Goal: Transaction & Acquisition: Purchase product/service

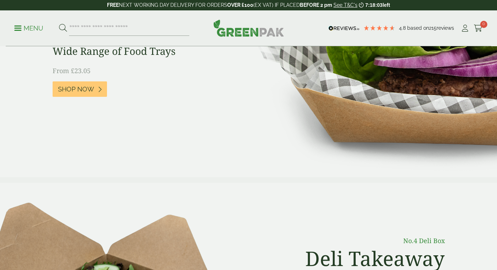
scroll to position [169, 0]
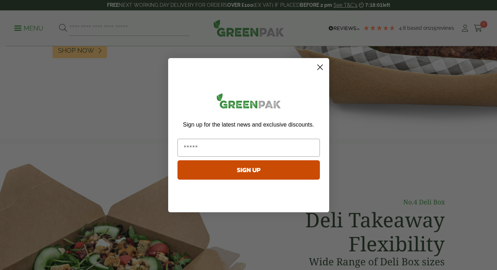
click at [320, 68] on circle "Close dialog" at bounding box center [320, 67] width 12 height 12
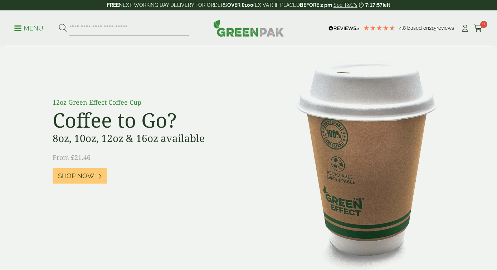
scroll to position [533, 0]
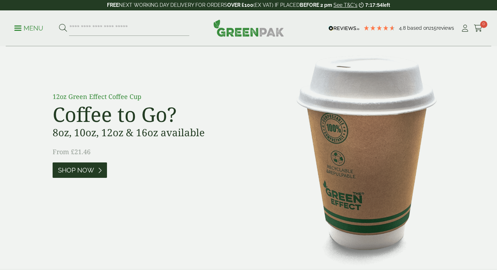
click at [93, 171] on span "Shop Now" at bounding box center [76, 170] width 36 height 8
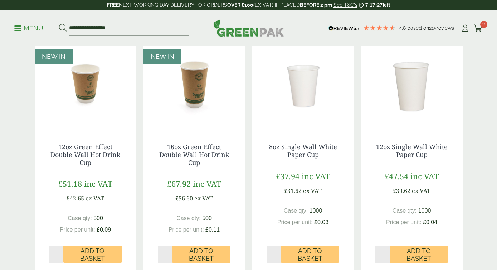
scroll to position [675, 0]
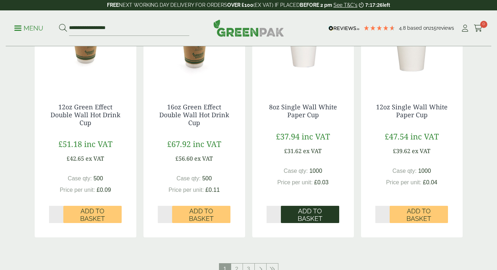
click at [304, 213] on span "Add to Basket" at bounding box center [310, 214] width 48 height 15
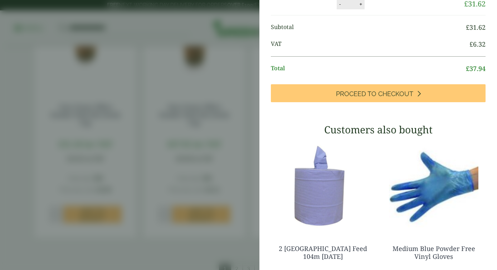
scroll to position [0, 0]
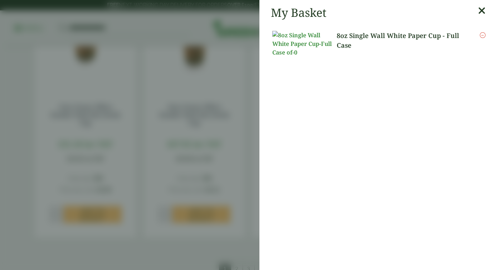
click at [483, 10] on icon at bounding box center [482, 11] width 8 height 10
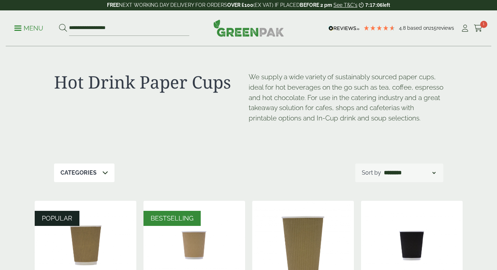
click at [102, 171] on icon at bounding box center [105, 172] width 6 height 6
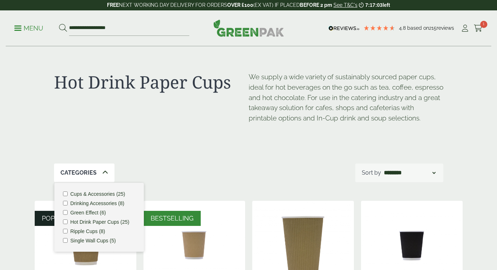
click at [103, 193] on label "Cups & Accessories (25)" at bounding box center [98, 193] width 55 height 5
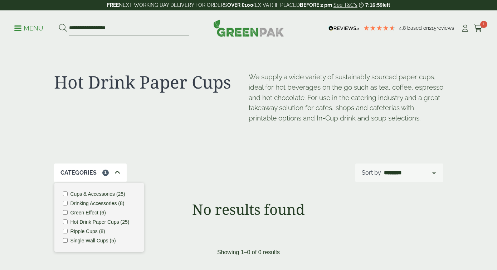
click at [108, 202] on label "Drinking Accessories (8)" at bounding box center [98, 203] width 54 height 5
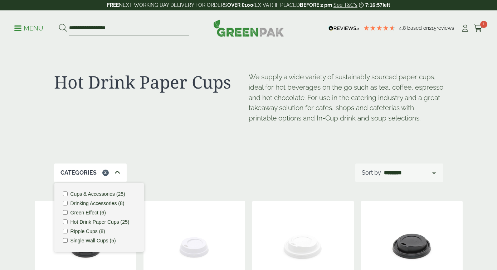
click at [185, 161] on div "Hot Drink Paper Cups We supply a wide variety of sustainably sourced paper cups…" at bounding box center [249, 105] width 390 height 117
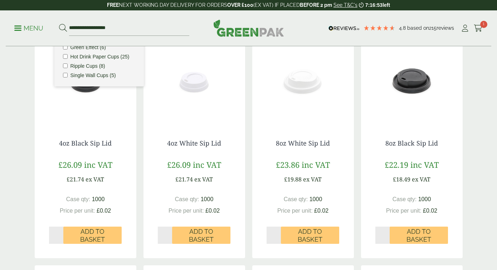
scroll to position [167, 0]
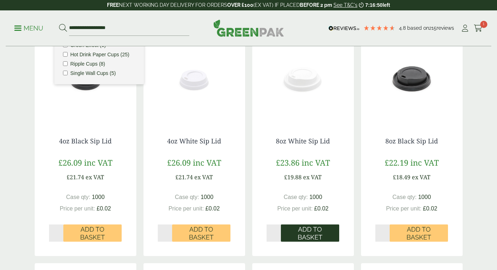
click at [307, 237] on span "Add to Basket" at bounding box center [310, 232] width 48 height 15
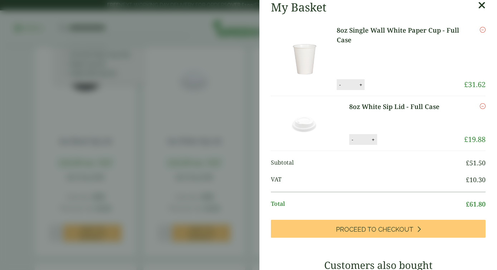
scroll to position [0, 0]
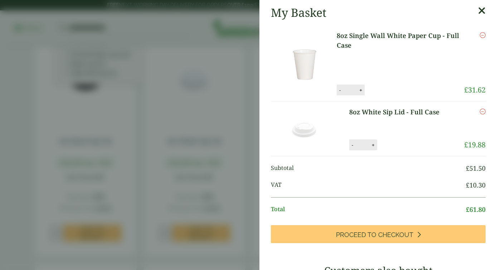
click at [481, 10] on icon at bounding box center [482, 11] width 8 height 10
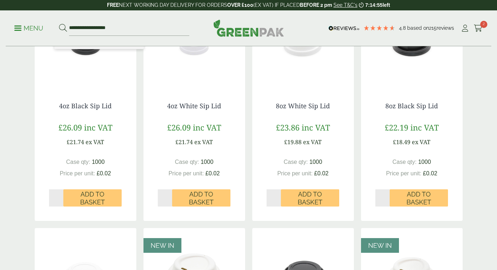
scroll to position [241, 0]
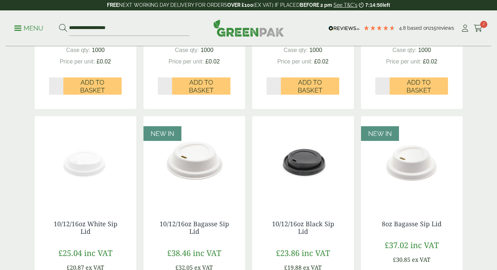
scroll to position [326, 0]
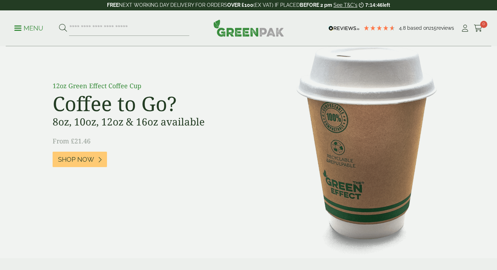
scroll to position [549, 0]
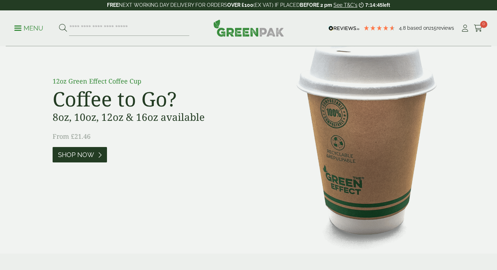
click at [96, 152] on link "Shop Now" at bounding box center [80, 154] width 54 height 15
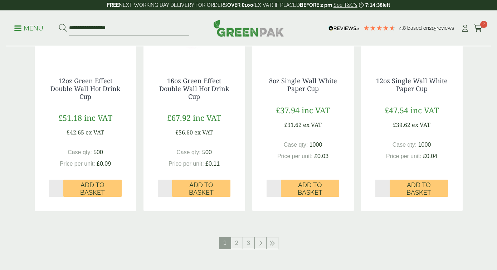
scroll to position [709, 0]
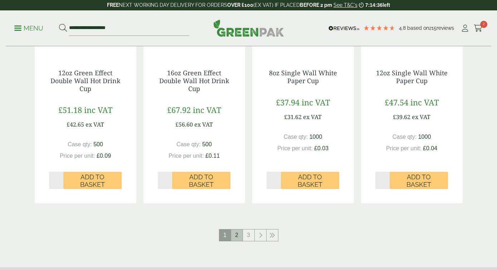
click at [237, 235] on link "2" at bounding box center [236, 234] width 11 height 11
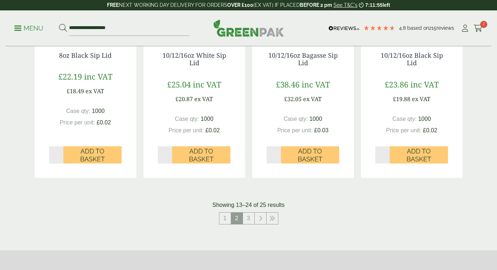
scroll to position [722, 0]
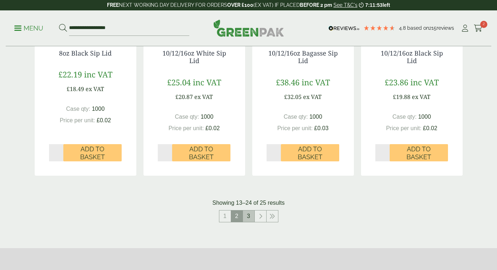
click at [247, 219] on link "3" at bounding box center [248, 215] width 11 height 11
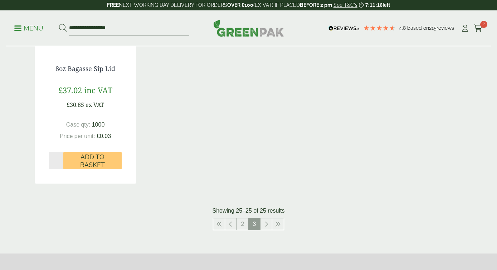
scroll to position [241, 0]
